Goal: Information Seeking & Learning: Compare options

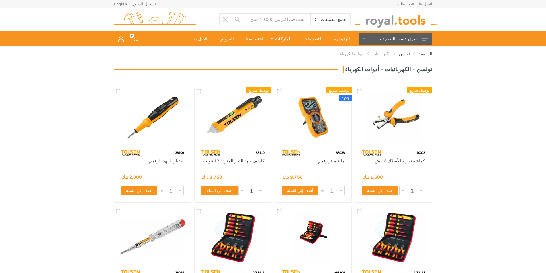
click at [389, 121] on img at bounding box center [394, 118] width 66 height 50
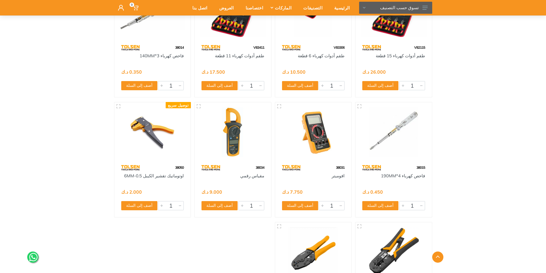
scroll to position [229, 0]
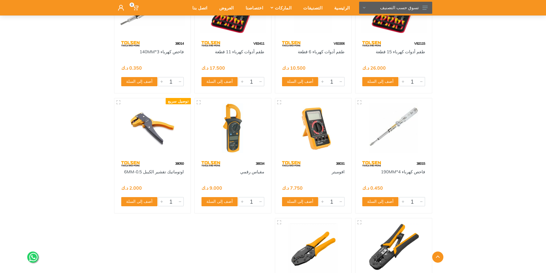
click at [157, 135] on img at bounding box center [153, 129] width 66 height 50
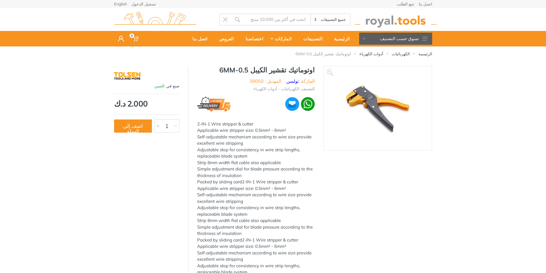
click at [372, 110] on img at bounding box center [378, 108] width 72 height 72
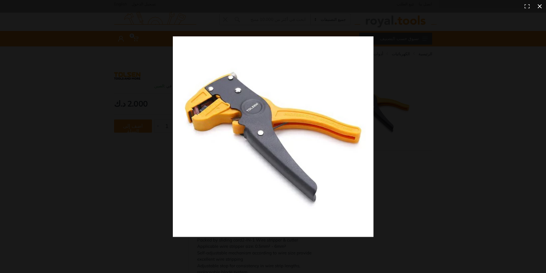
click at [541, 7] on button at bounding box center [540, 6] width 13 height 13
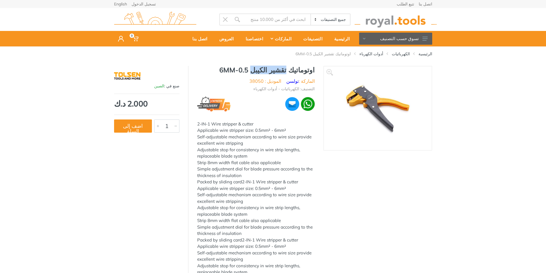
drag, startPoint x: 291, startPoint y: 69, endPoint x: 264, endPoint y: 67, distance: 27.6
click at [264, 67] on h1 "اوتوماتيك تقشير الكيبل 0.5-6MM" at bounding box center [256, 70] width 118 height 8
copy h1 "تقشير الكيبل"
click at [358, 114] on img at bounding box center [378, 108] width 72 height 72
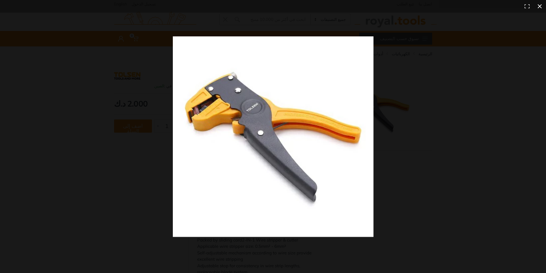
click at [539, 6] on button at bounding box center [540, 6] width 13 height 13
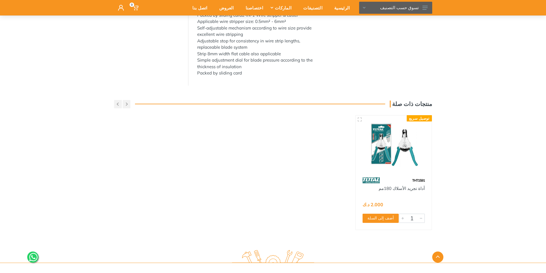
scroll to position [229, 0]
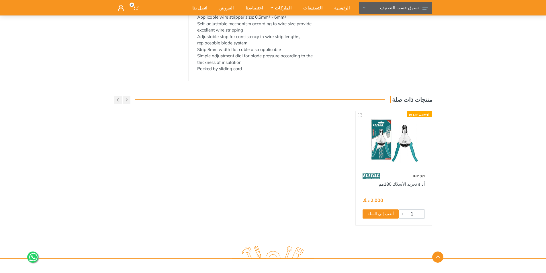
click at [391, 146] on img at bounding box center [394, 140] width 66 height 49
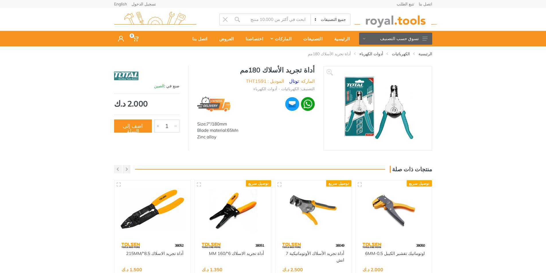
click at [392, 106] on img at bounding box center [378, 108] width 72 height 72
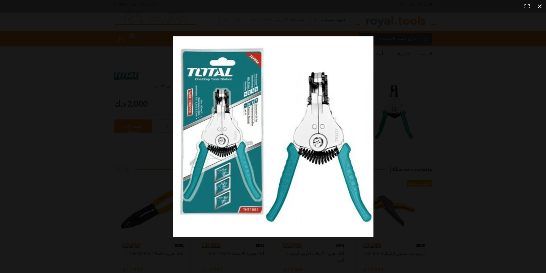
click at [540, 4] on button at bounding box center [540, 6] width 13 height 13
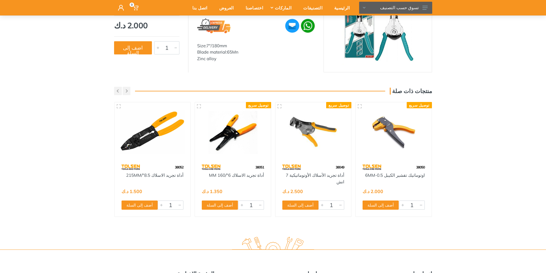
scroll to position [57, 0]
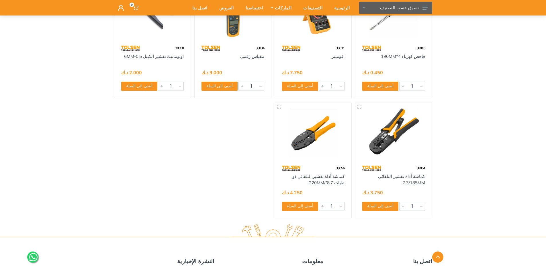
scroll to position [373, 0]
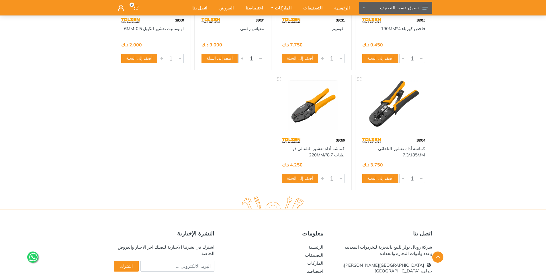
click at [321, 108] on img at bounding box center [313, 105] width 66 height 50
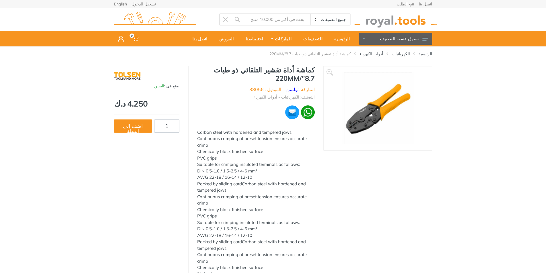
click at [370, 116] on img at bounding box center [378, 108] width 72 height 72
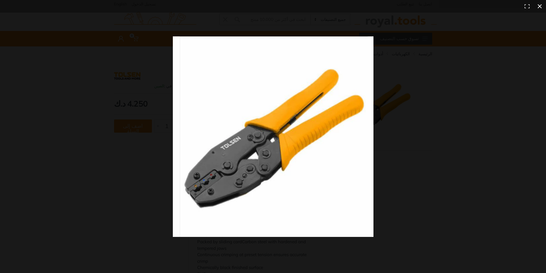
click at [539, 4] on button at bounding box center [540, 6] width 13 height 13
